Goal: Find specific page/section: Find specific page/section

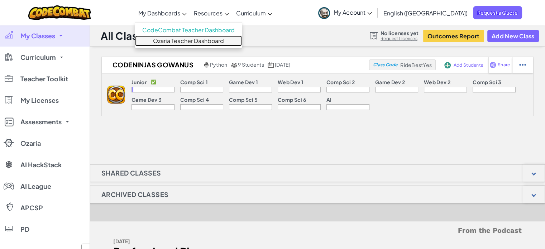
click at [211, 41] on link "Ozaria Teacher Dashboard" at bounding box center [188, 40] width 107 height 11
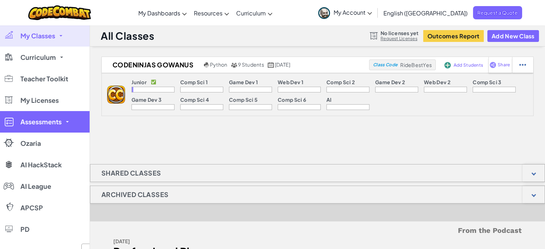
click at [64, 119] on link "Assessments" at bounding box center [45, 121] width 90 height 21
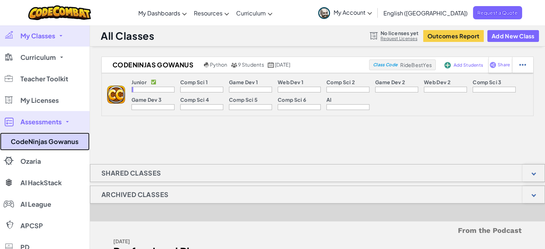
click at [69, 136] on link "CodeNinjas Gowanus" at bounding box center [45, 142] width 90 height 18
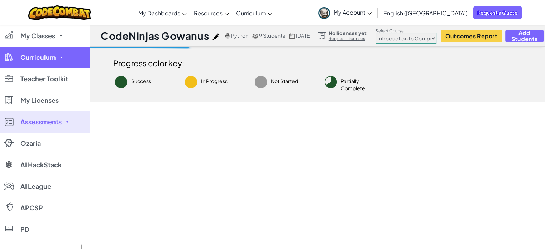
click at [39, 56] on span "Curriculum" at bounding box center [37, 57] width 35 height 6
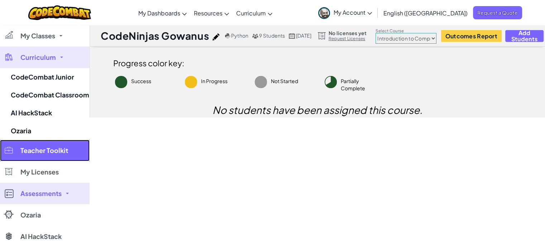
click at [53, 150] on span "Teacher Toolkit" at bounding box center [44, 150] width 48 height 6
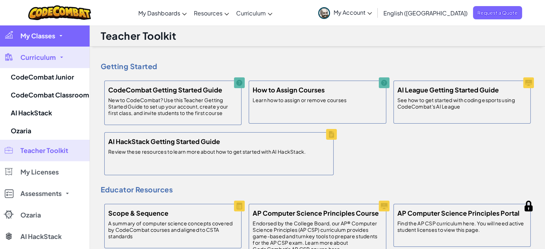
click at [49, 33] on span "My Classes" at bounding box center [37, 36] width 35 height 6
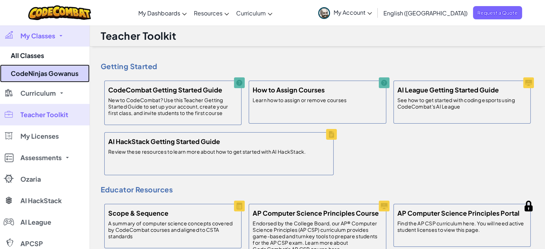
click at [52, 73] on link "CodeNinjas Gowanus" at bounding box center [45, 73] width 90 height 18
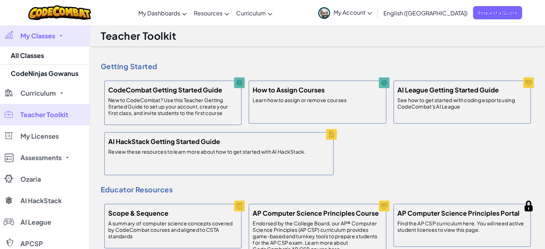
select select "560f1a9f22961295f9427742"
